Goal: Task Accomplishment & Management: Manage account settings

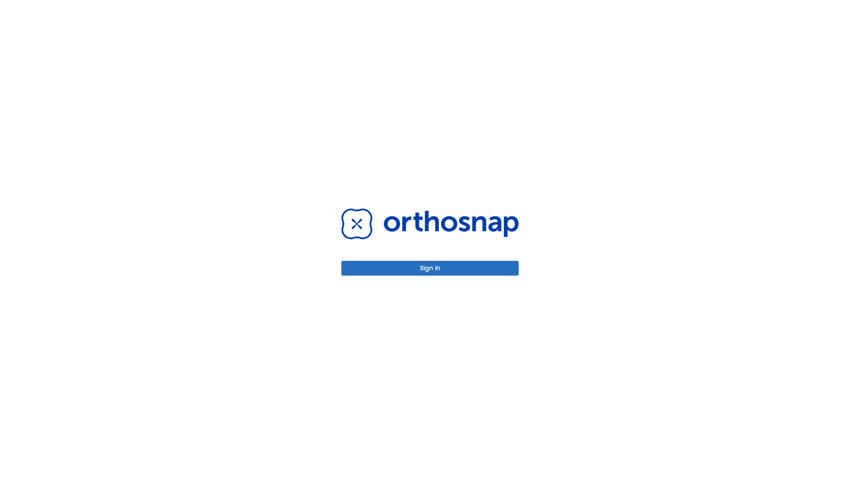
click at [430, 268] on button "Sign in" at bounding box center [429, 268] width 177 height 15
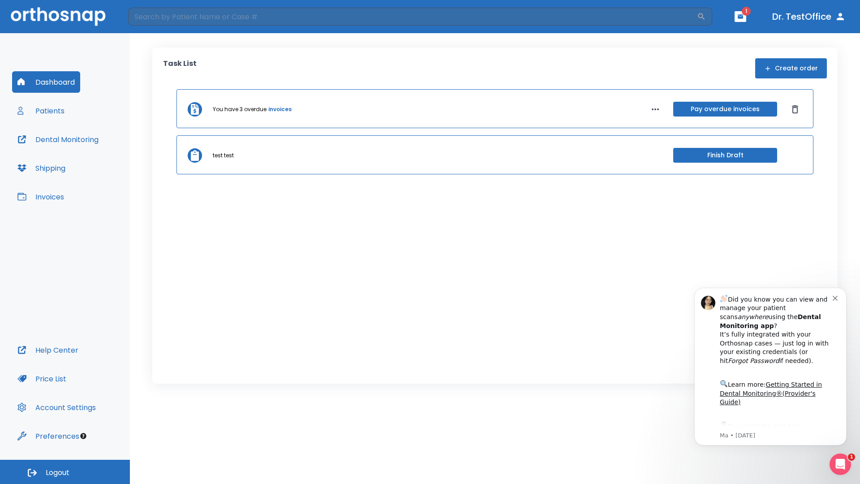
click at [65, 471] on span "Logout" at bounding box center [58, 472] width 24 height 10
